Goal: Information Seeking & Learning: Find specific page/section

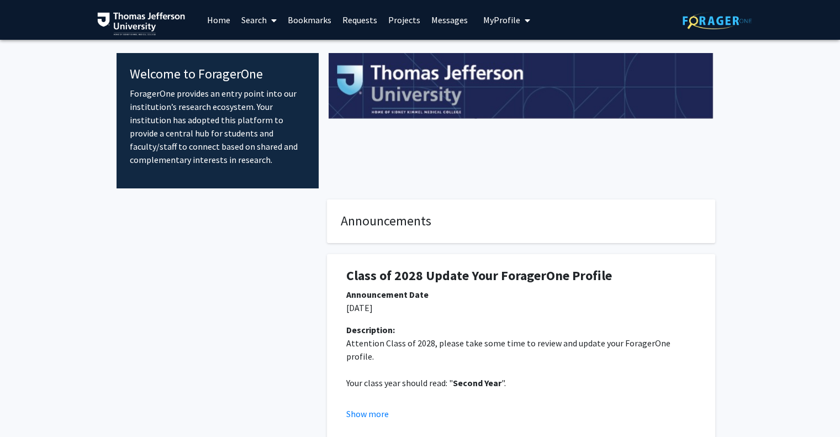
click at [515, 20] on span "My Profile" at bounding box center [501, 19] width 37 height 11
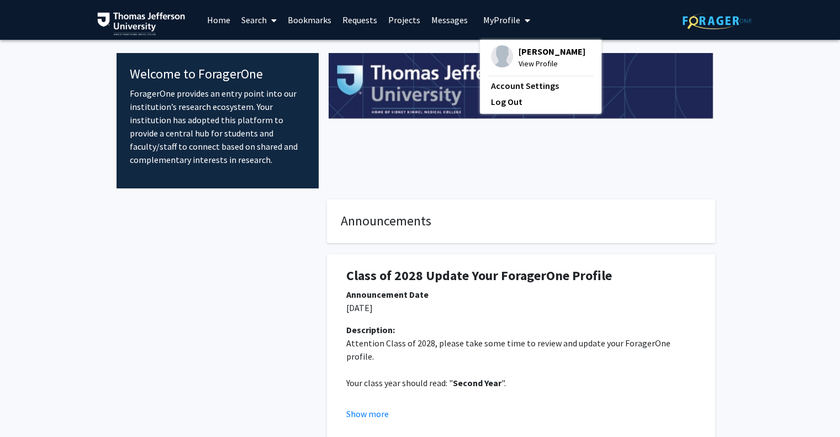
click at [524, 65] on span "View Profile" at bounding box center [552, 63] width 67 height 12
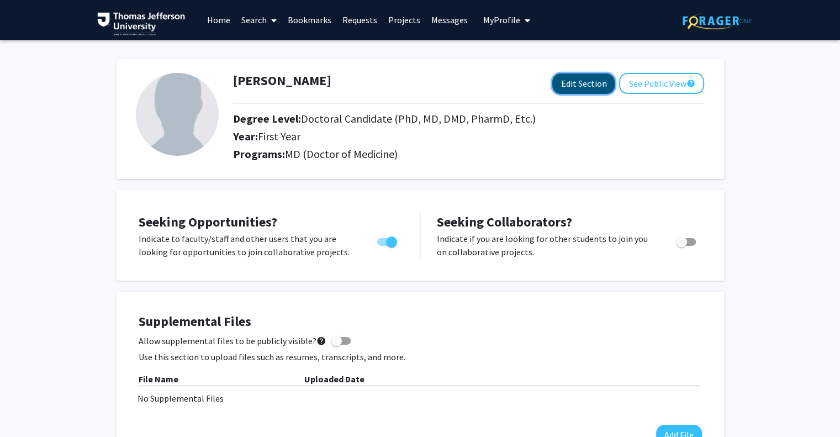
click at [595, 84] on button "Edit Section" at bounding box center [583, 83] width 62 height 20
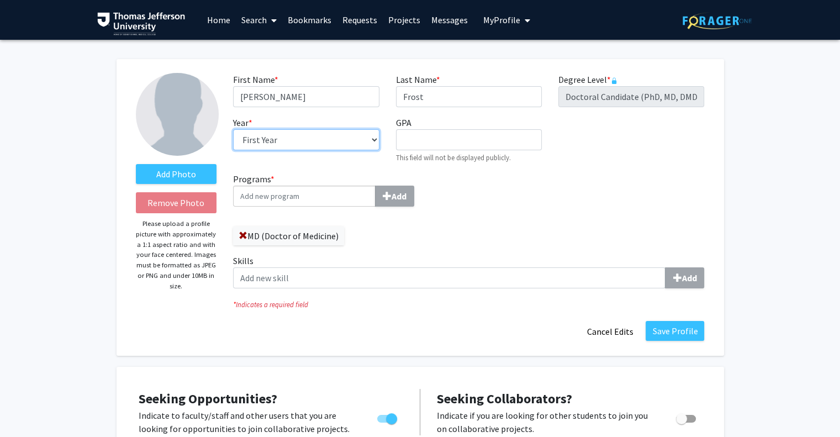
click at [294, 139] on select "--- First Year Second Year Third Year Fourth Year Fifth Year Sixth Year Seventh…" at bounding box center [306, 139] width 146 height 21
select select "second_year"
click at [233, 129] on select "--- First Year Second Year Third Year Fourth Year Fifth Year Sixth Year Seventh…" at bounding box center [306, 139] width 146 height 21
click at [541, 195] on div "Programs * Add MD (Doctor of Medicine) Skills Add" at bounding box center [469, 234] width 488 height 125
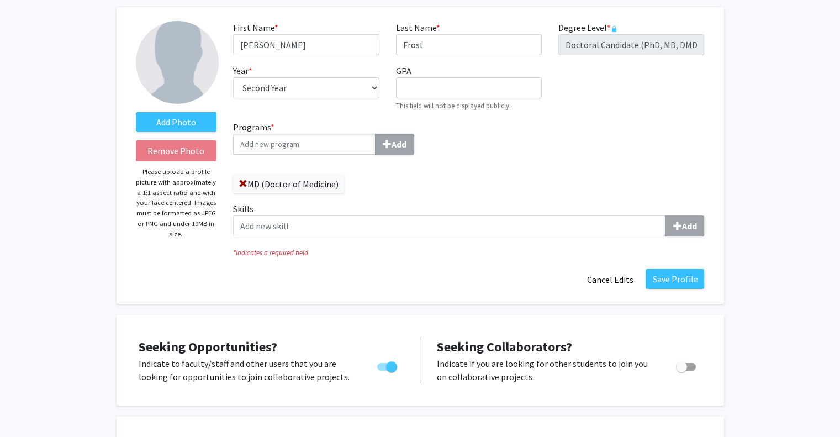
scroll to position [54, 0]
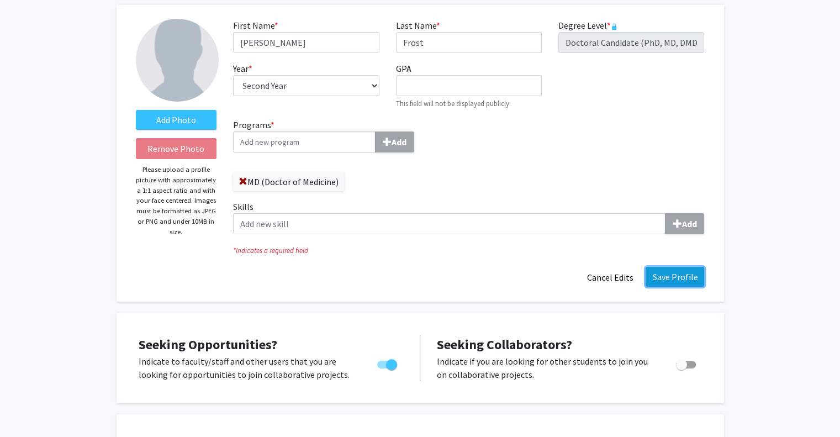
click at [668, 278] on button "Save Profile" at bounding box center [675, 277] width 59 height 20
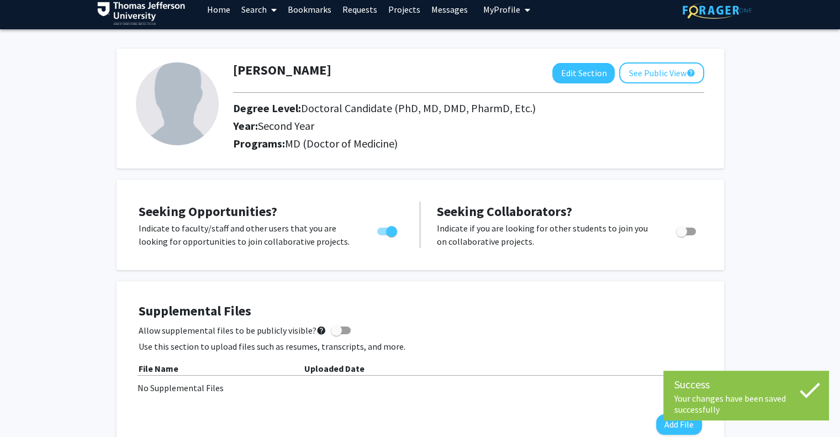
scroll to position [0, 0]
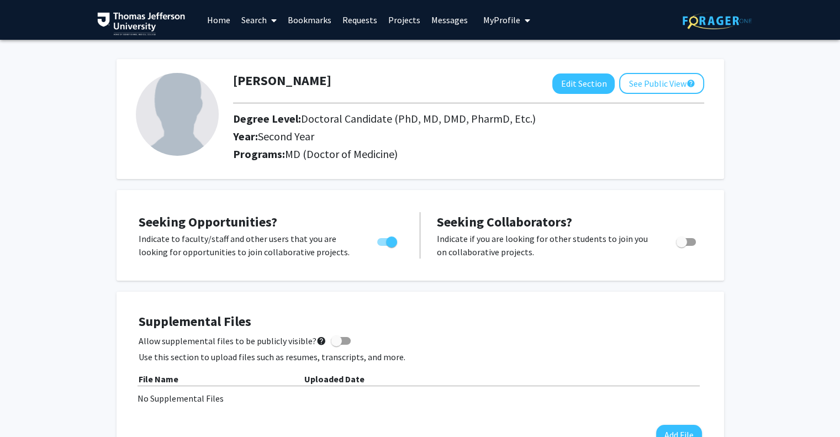
click at [397, 30] on link "Projects" at bounding box center [404, 20] width 43 height 39
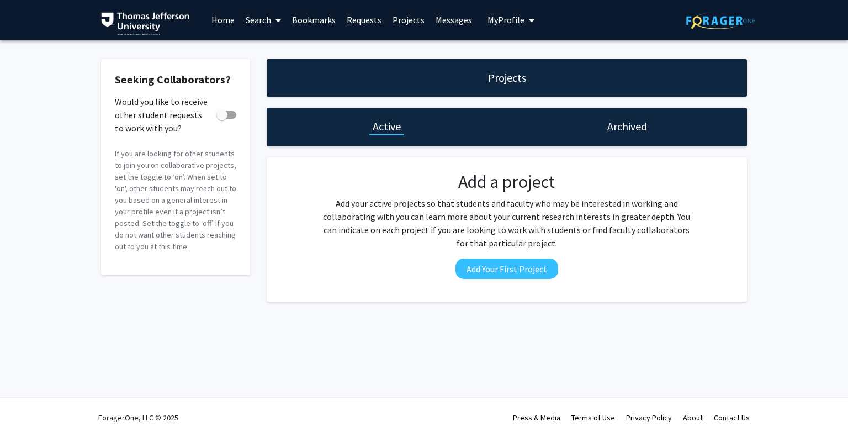
click at [273, 28] on span at bounding box center [276, 20] width 10 height 39
click at [508, 77] on h1 "Projects" at bounding box center [507, 77] width 38 height 15
click at [280, 13] on span at bounding box center [276, 20] width 10 height 39
click at [278, 40] on span "Faculty/Staff" at bounding box center [280, 51] width 81 height 22
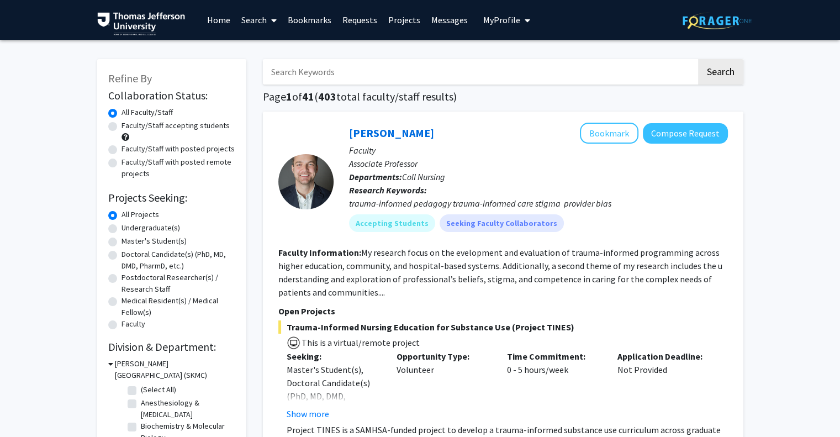
click at [300, 66] on input "Search Keywords" at bounding box center [480, 71] width 434 height 25
type input "pediatrics"
click at [726, 80] on button "Search" at bounding box center [720, 71] width 45 height 25
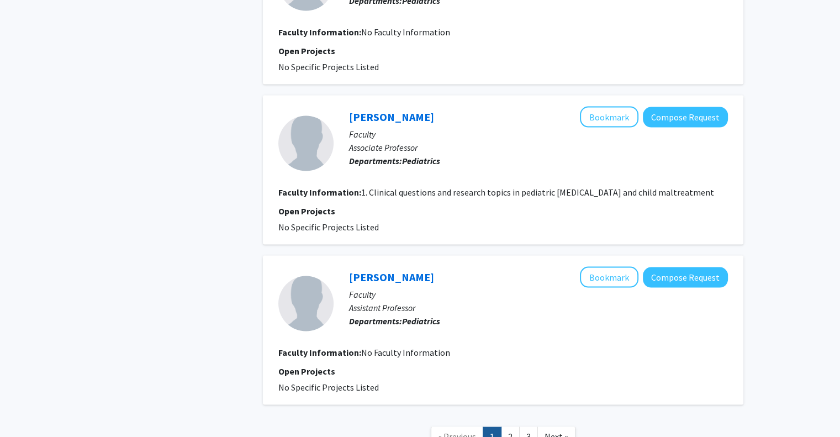
scroll to position [2282, 0]
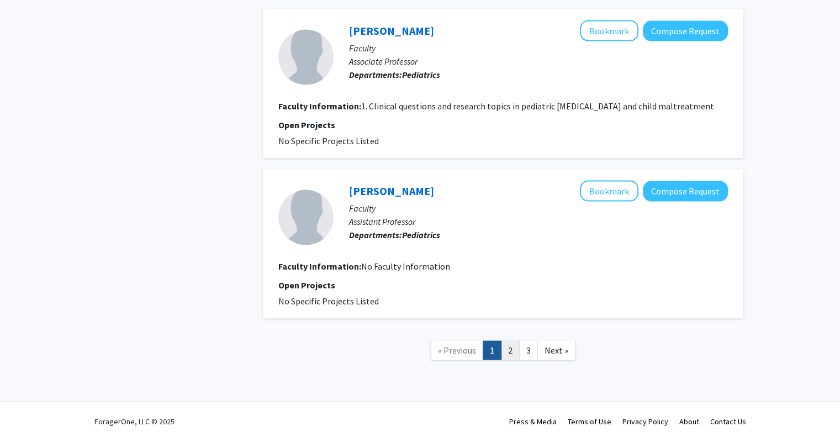
click at [512, 354] on link "2" at bounding box center [510, 350] width 19 height 19
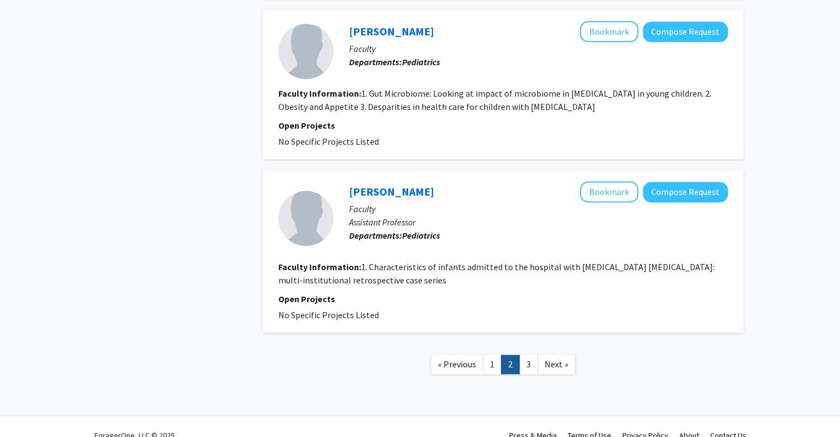
scroll to position [1448, 0]
click at [537, 356] on link "3" at bounding box center [528, 364] width 19 height 19
